Goal: Information Seeking & Learning: Check status

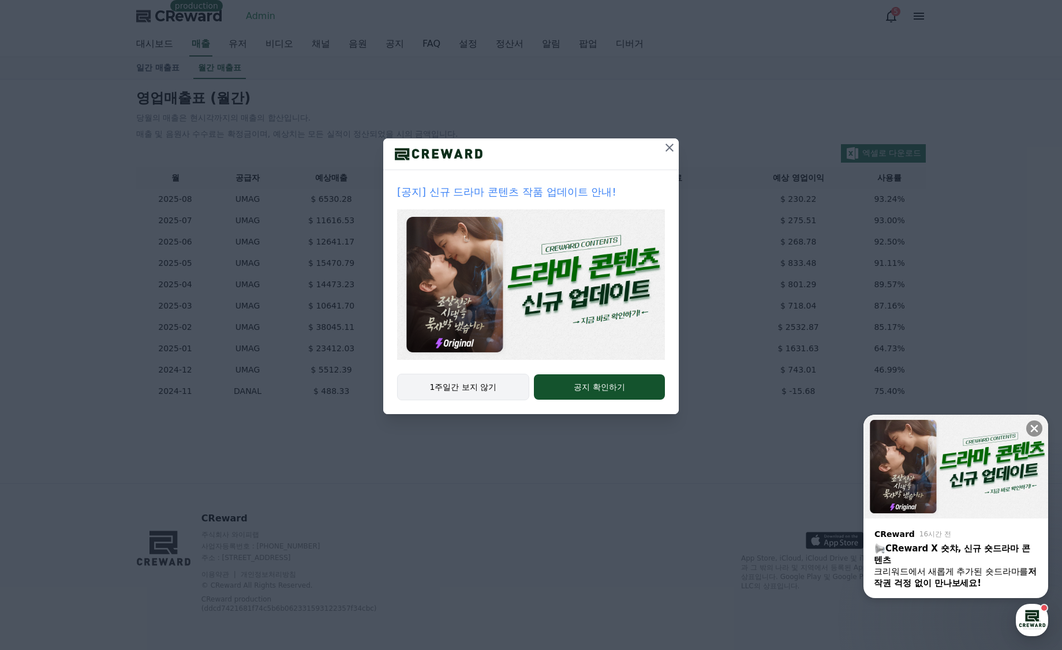
click at [445, 391] on button "1주일간 보지 않기" at bounding box center [463, 387] width 132 height 27
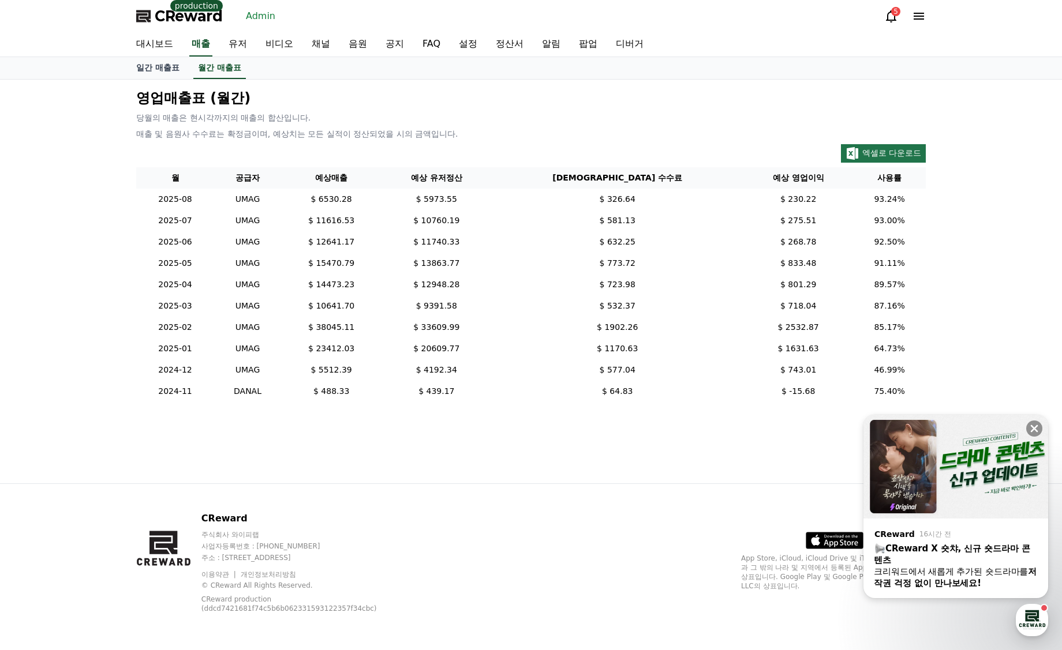
click at [503, 117] on p "당월의 매출은 현시각까지의 매출의 합산입니다." at bounding box center [530, 118] width 789 height 12
click at [510, 50] on link "정산서" at bounding box center [509, 44] width 46 height 24
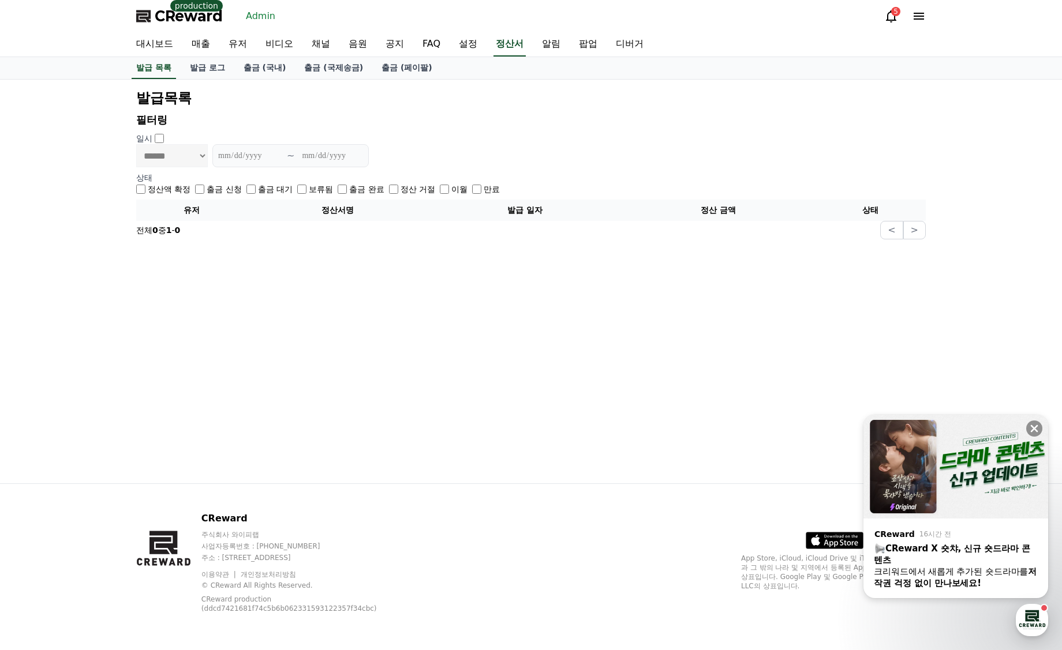
click at [399, 96] on h2 "발급목록" at bounding box center [530, 98] width 789 height 18
click at [211, 46] on link "매출" at bounding box center [200, 44] width 37 height 24
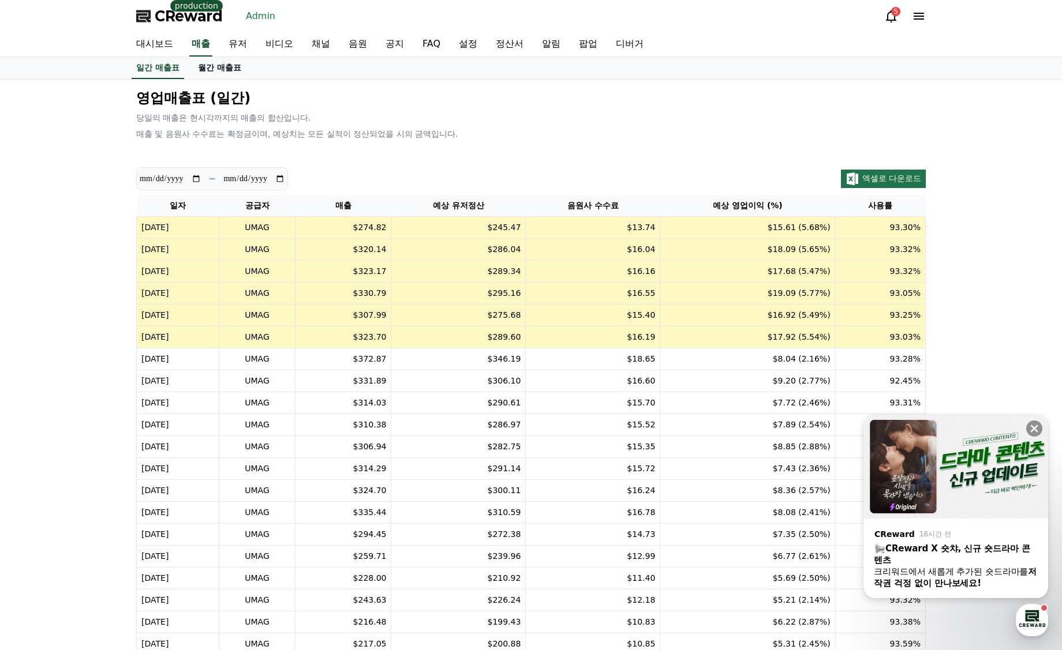
click at [215, 65] on link "월간 매출표" at bounding box center [220, 68] width 62 height 22
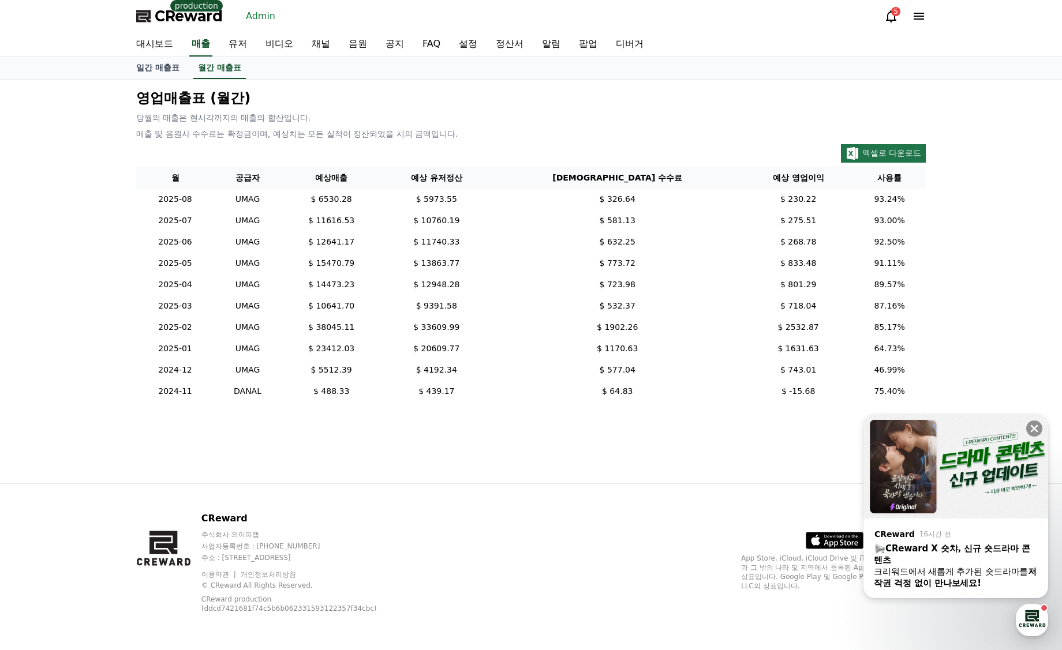
click at [399, 102] on p "영업매출표 (월간)" at bounding box center [530, 98] width 789 height 18
